Goal: Information Seeking & Learning: Learn about a topic

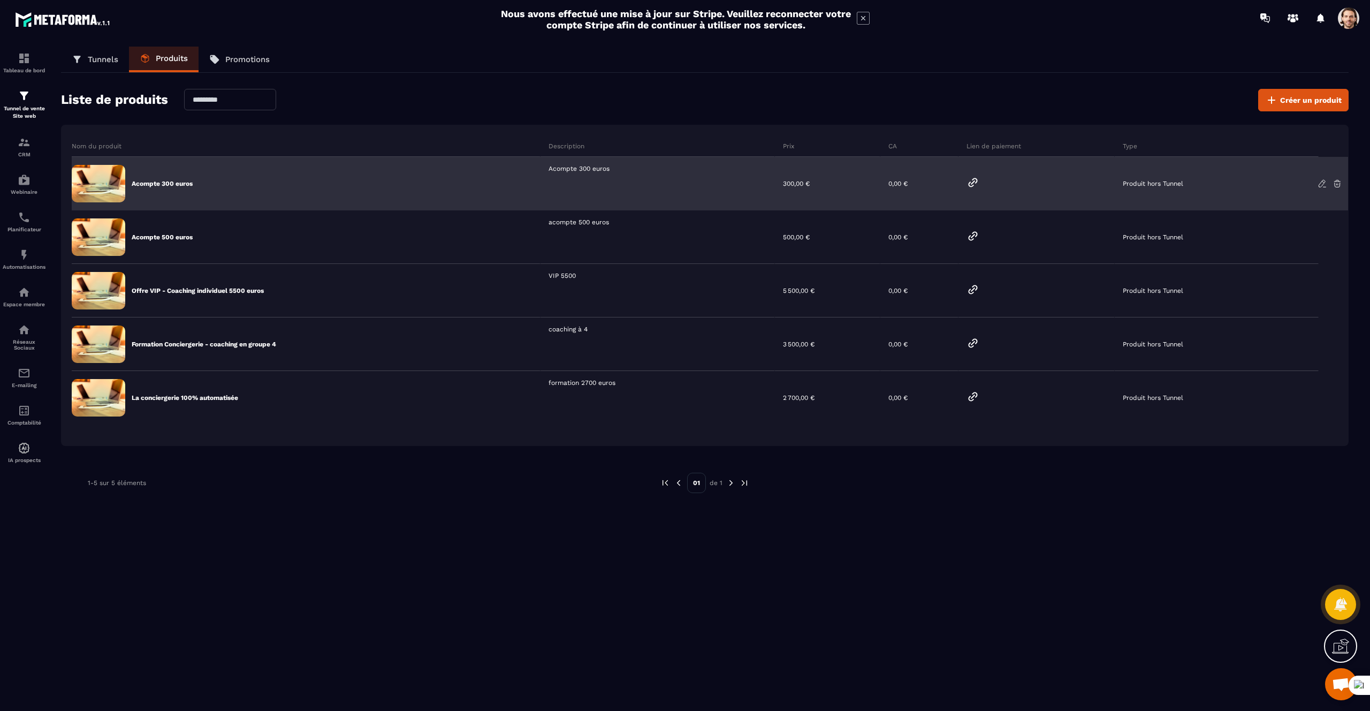
click at [493, 209] on div "Acompte 300 euros" at bounding box center [306, 184] width 469 height 54
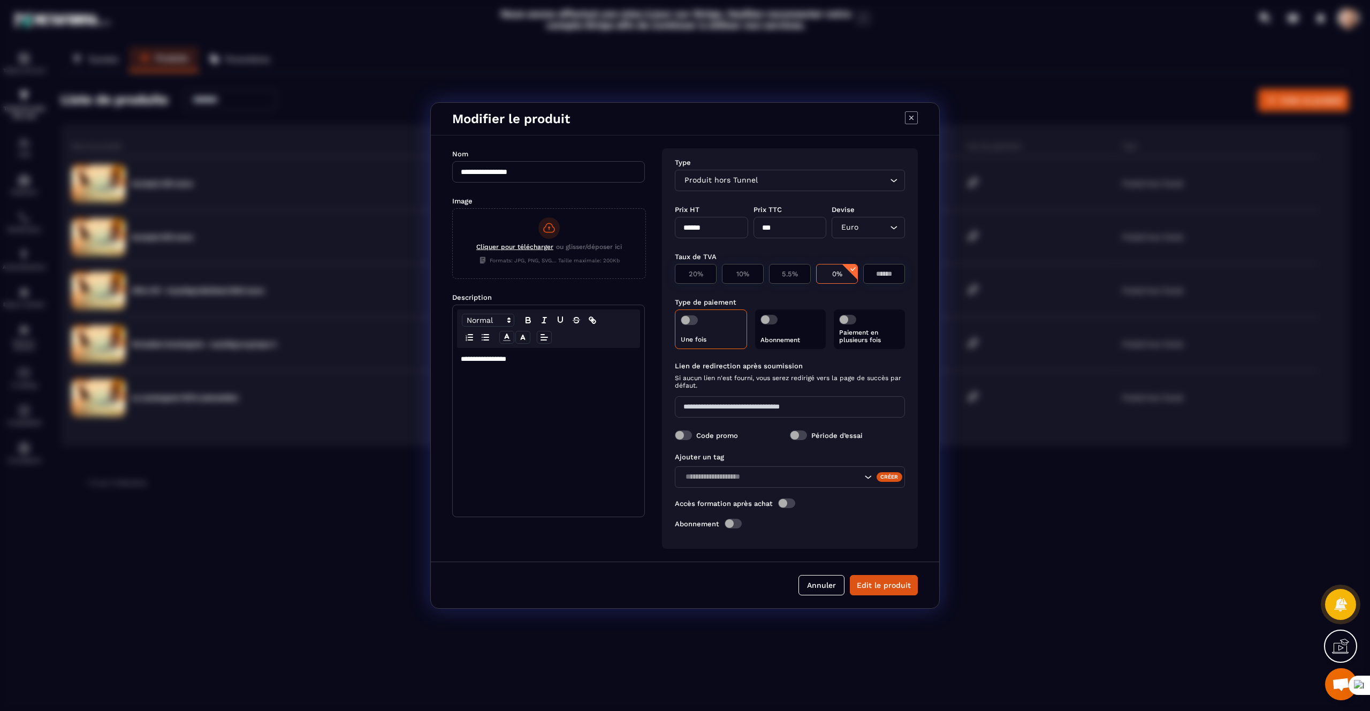
click at [389, 178] on div "Modal window" at bounding box center [685, 355] width 1370 height 711
click at [323, 256] on div "Modal window" at bounding box center [685, 355] width 1370 height 711
click at [910, 119] on icon "Modal window" at bounding box center [911, 118] width 4 height 4
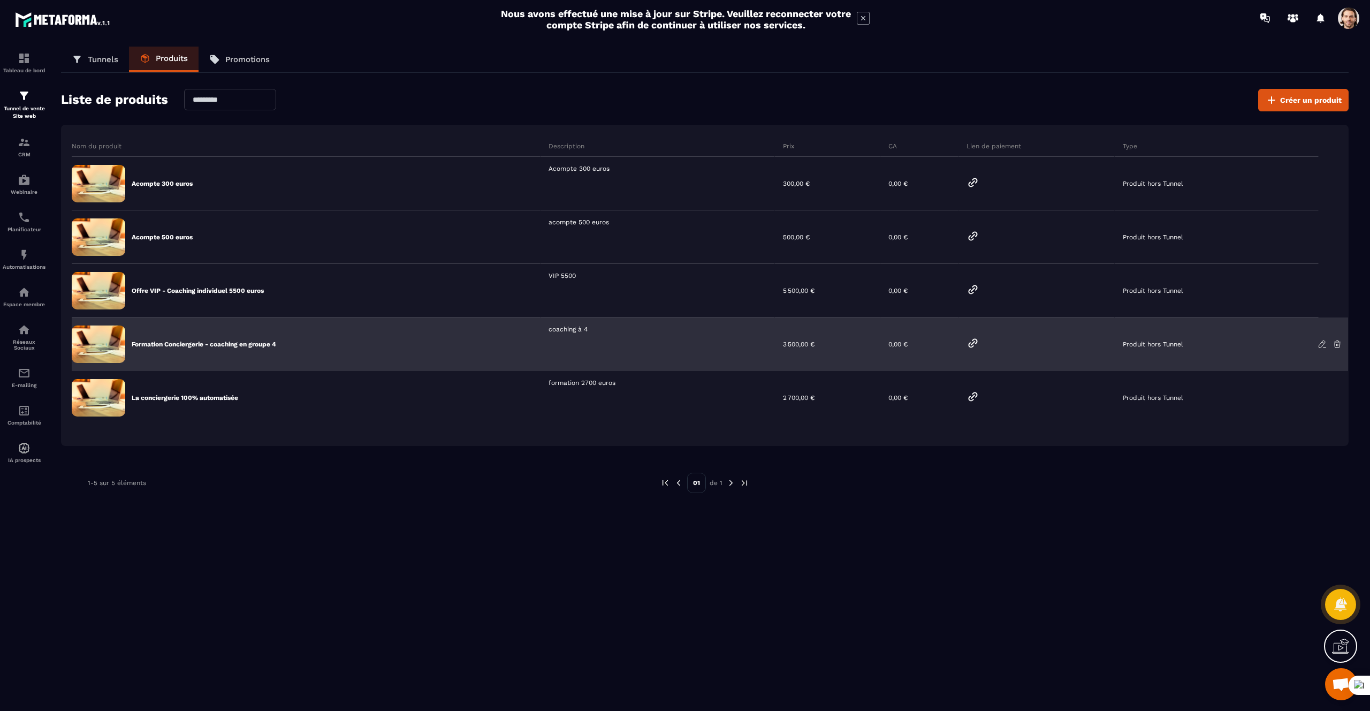
click at [250, 343] on p "Formation Conciergerie - coaching en groupe 4" at bounding box center [204, 344] width 145 height 9
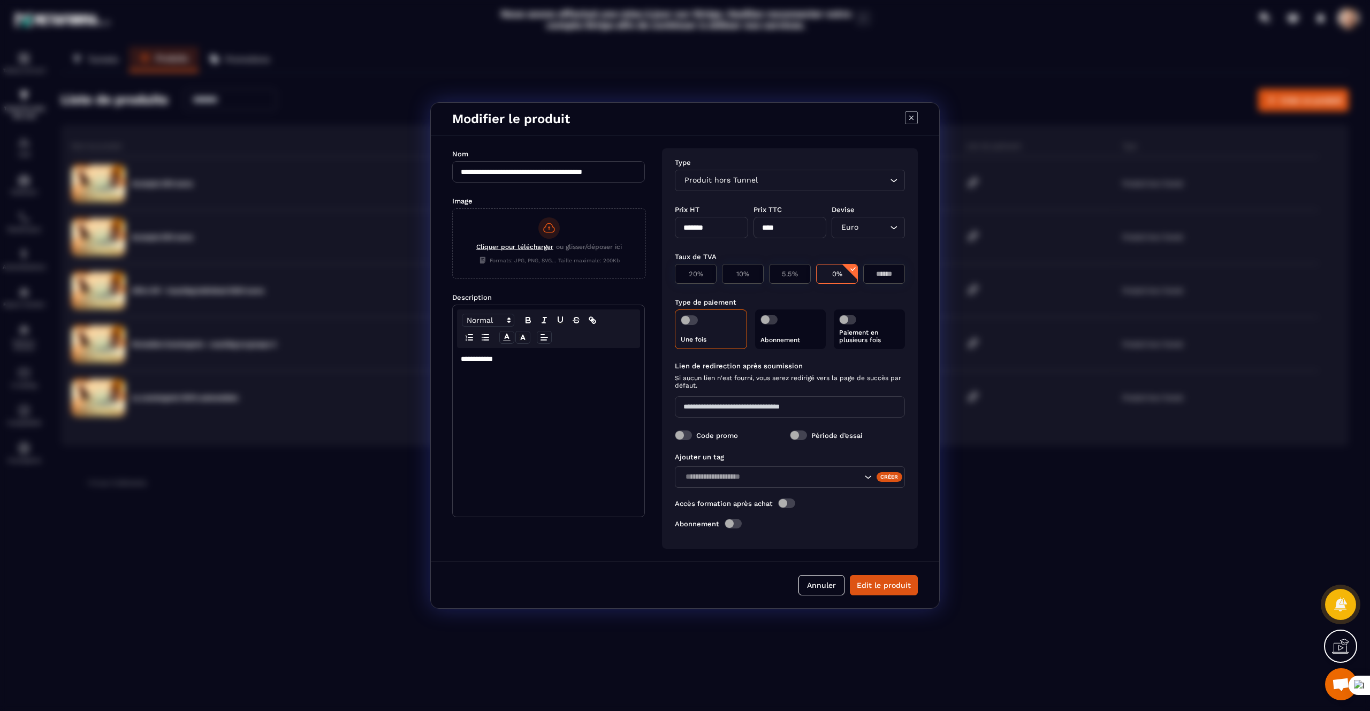
click at [361, 270] on div "Modal window" at bounding box center [685, 355] width 1370 height 711
click at [914, 118] on icon "Modal window" at bounding box center [911, 117] width 13 height 13
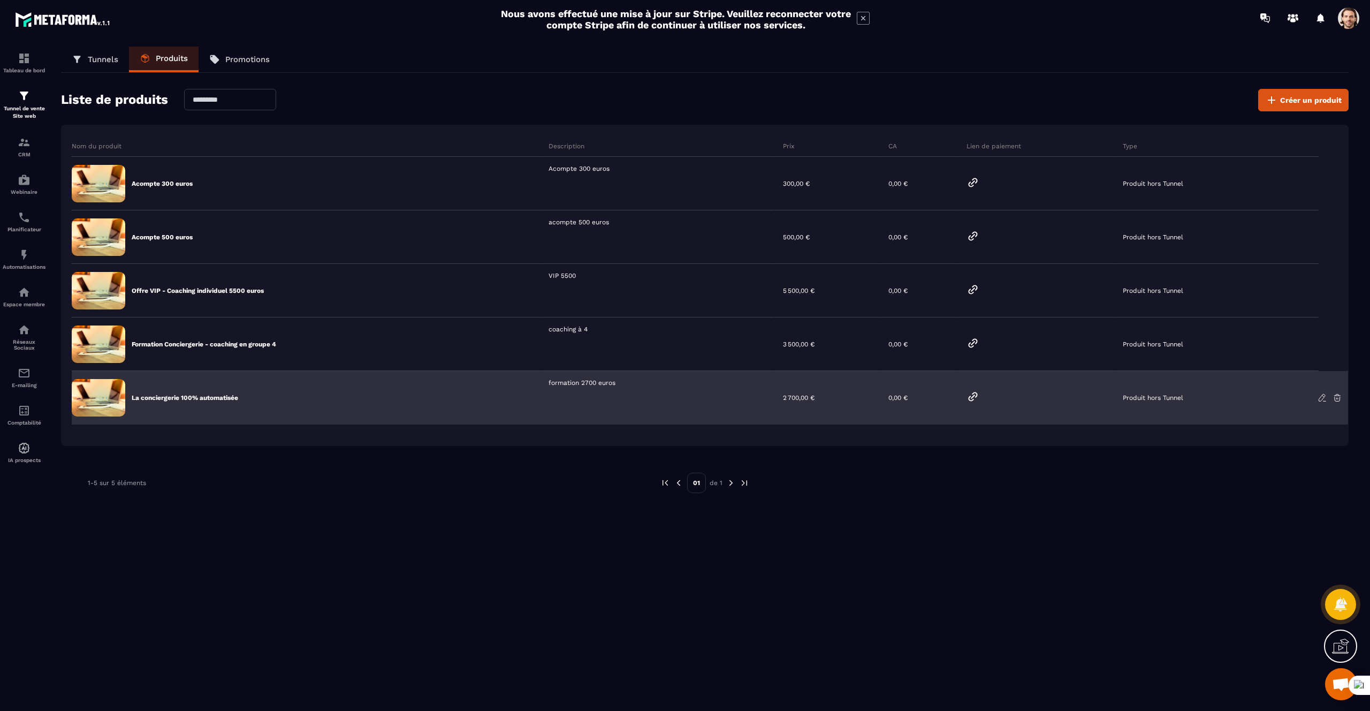
click at [194, 398] on p "La conciergerie 100% automatisée" at bounding box center [185, 397] width 107 height 9
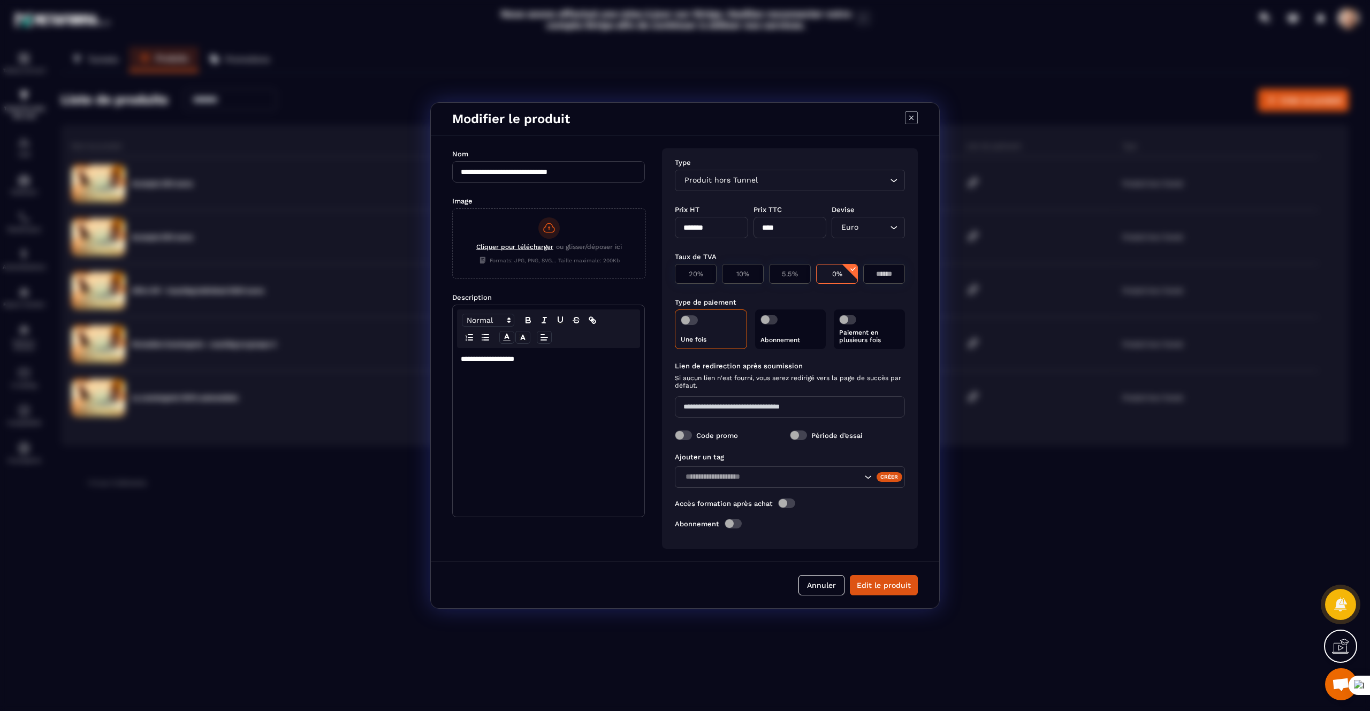
click at [238, 406] on div "Modal window" at bounding box center [685, 355] width 1370 height 711
click at [913, 121] on icon "Modal window" at bounding box center [911, 117] width 13 height 13
